Goal: Information Seeking & Learning: Compare options

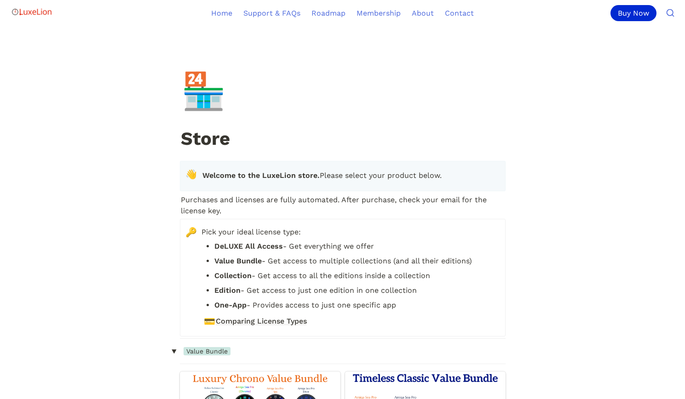
scroll to position [1886, 0]
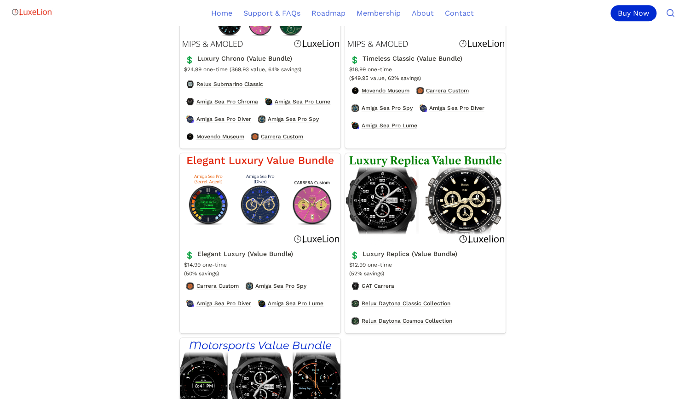
scroll to position [322, 0]
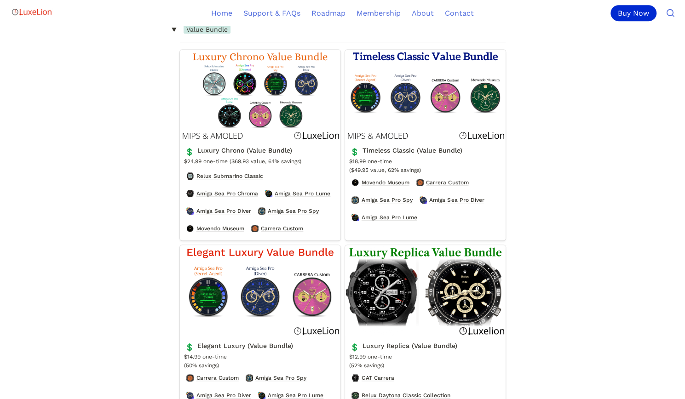
click at [422, 108] on link "Timeless Classic (Value Bundle)" at bounding box center [425, 145] width 161 height 191
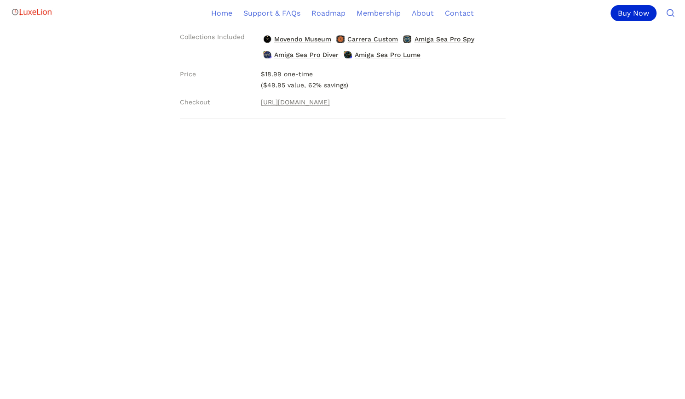
scroll to position [184, 0]
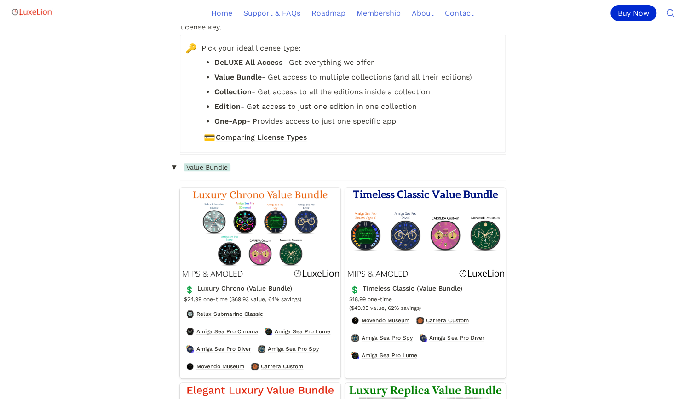
scroll to position [322, 0]
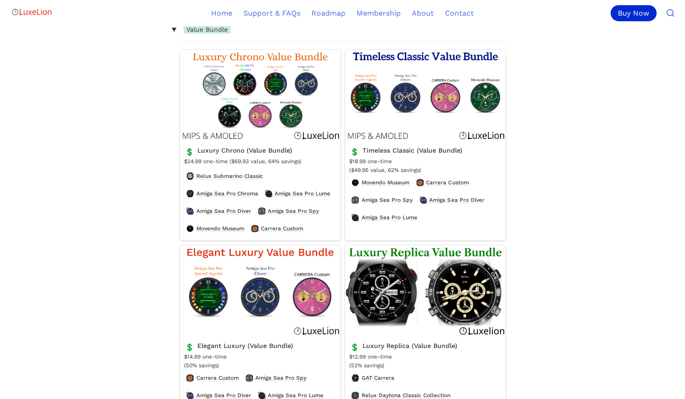
click at [272, 116] on link "Luxury Chrono (Value Bundle)" at bounding box center [260, 145] width 161 height 191
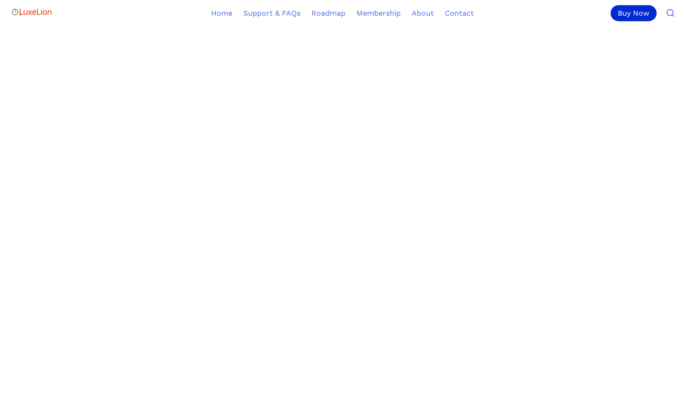
scroll to position [414, 0]
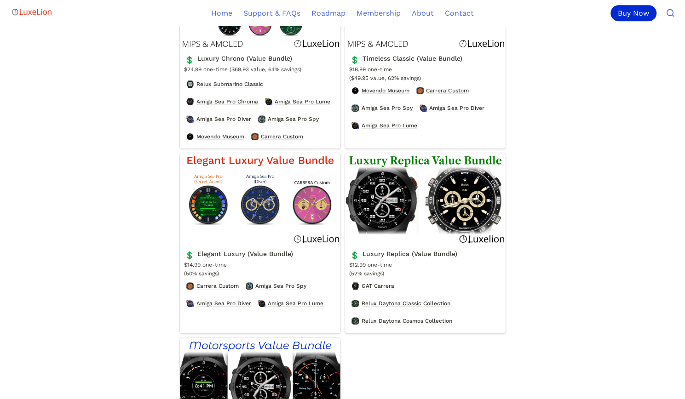
scroll to position [322, 0]
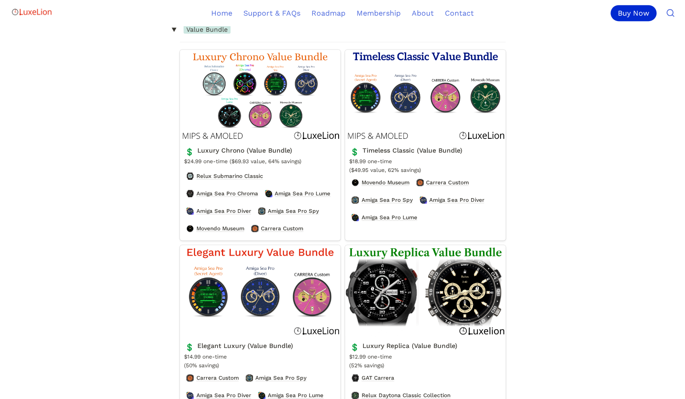
click at [41, 14] on img "Main" at bounding box center [31, 12] width 41 height 18
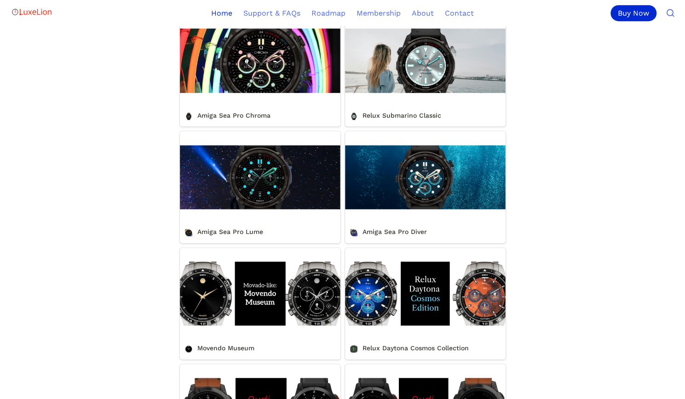
scroll to position [368, 0]
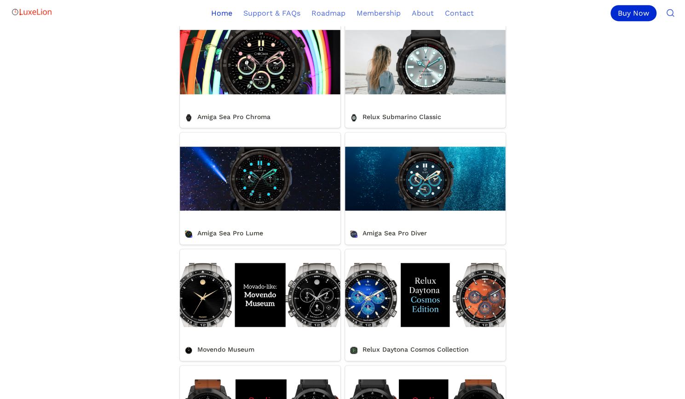
click at [276, 207] on link "Amiga Sea Pro Lume" at bounding box center [260, 189] width 161 height 112
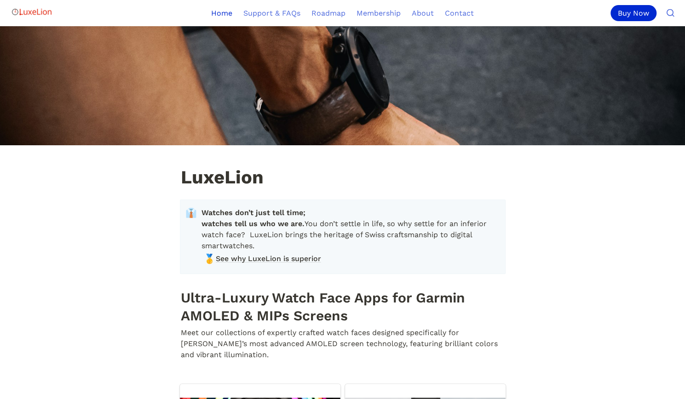
scroll to position [368, 0]
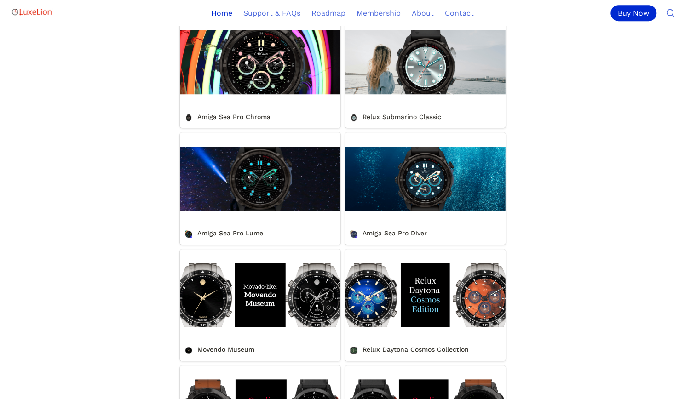
click at [434, 98] on link "Relux Submarino Classic" at bounding box center [425, 72] width 161 height 112
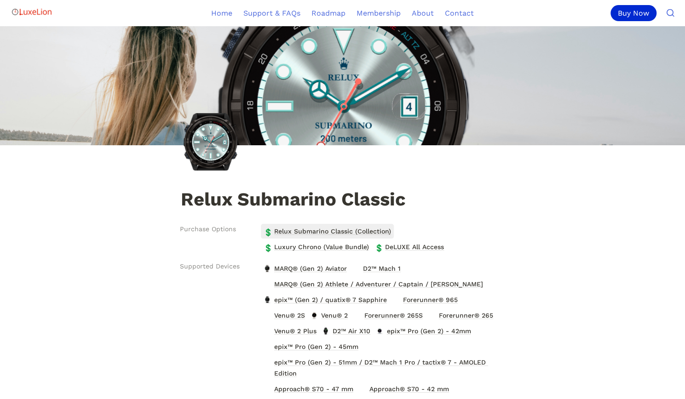
click at [367, 230] on span "Relux Submarino Classic (Collection)" at bounding box center [332, 231] width 119 height 12
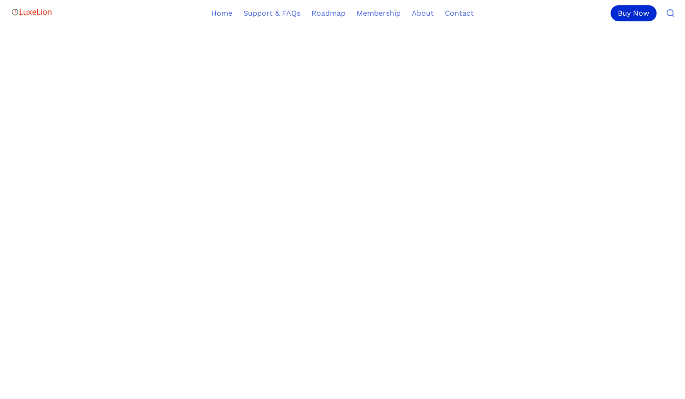
scroll to position [644, 0]
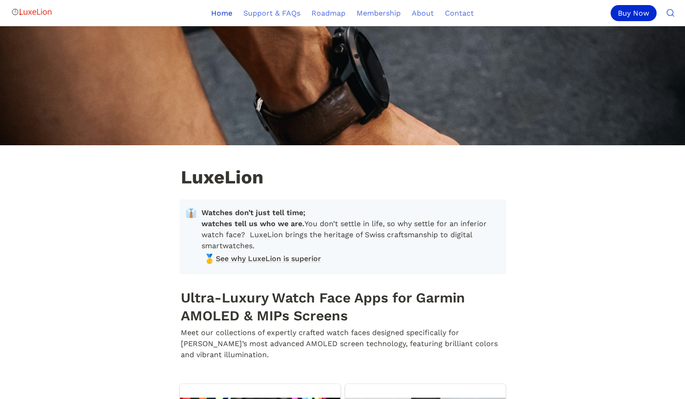
scroll to position [368, 0]
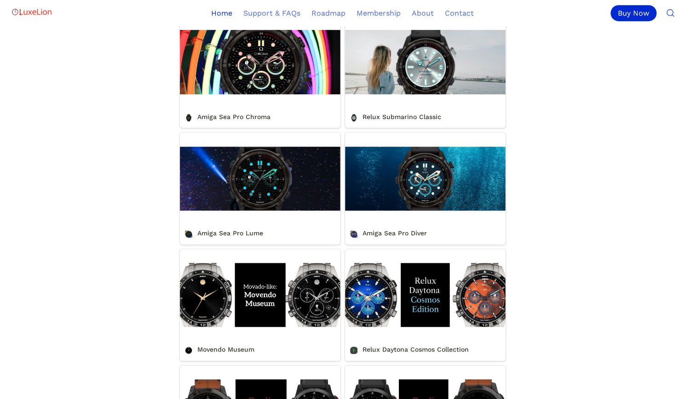
click at [259, 125] on link "Amiga Sea Pro Chroma" at bounding box center [260, 72] width 161 height 112
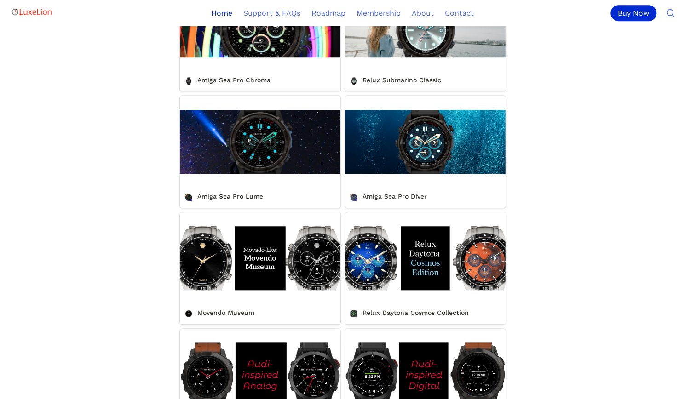
scroll to position [322, 0]
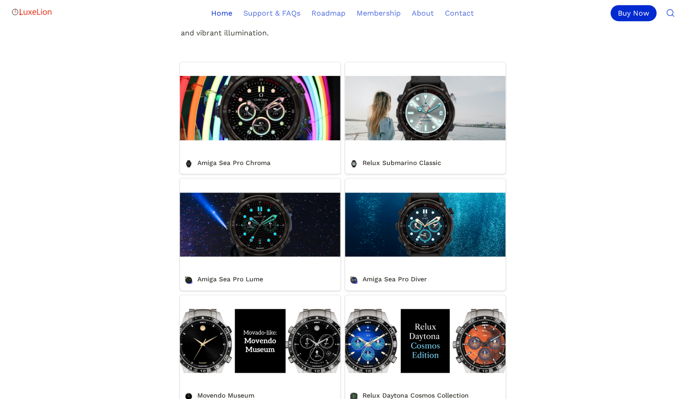
click at [281, 228] on link "Amiga Sea Pro Lume" at bounding box center [260, 235] width 161 height 112
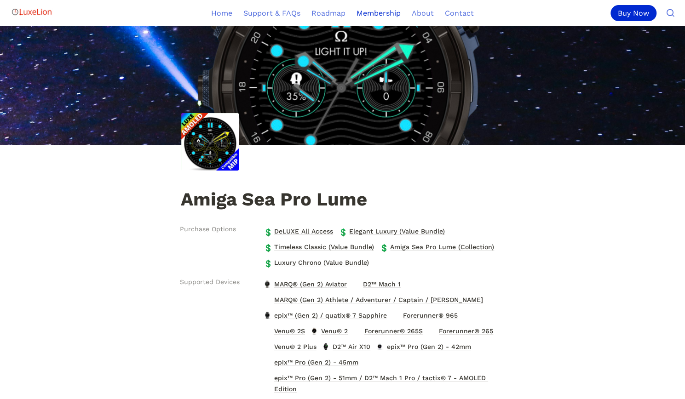
click at [386, 12] on link "Membership" at bounding box center [378, 13] width 55 height 26
click at [348, 262] on span "Luxury Chrono (Value Bundle)" at bounding box center [321, 263] width 97 height 12
